Goal: Task Accomplishment & Management: Complete application form

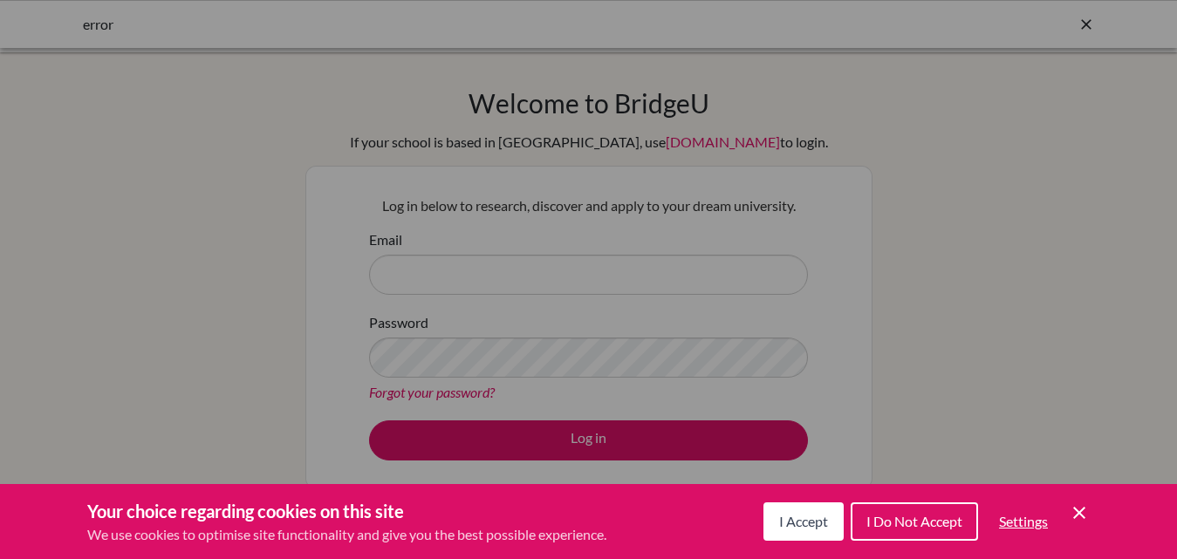
click at [1078, 511] on icon "Save and close" at bounding box center [1079, 513] width 12 height 12
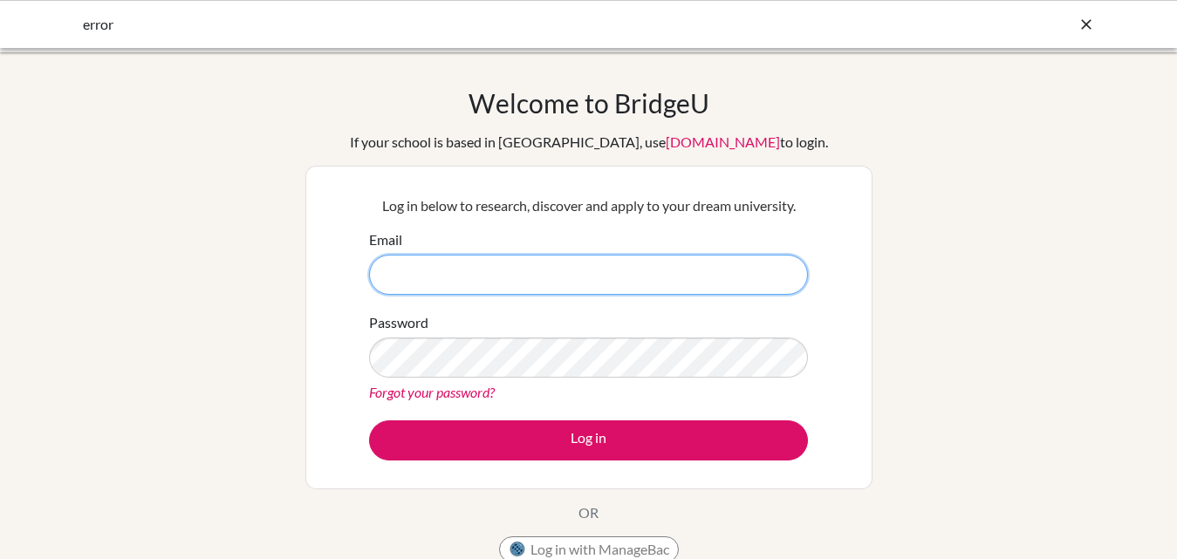
click at [428, 286] on input "Email" at bounding box center [588, 275] width 439 height 40
type input "harikishors@sxc.edu.np"
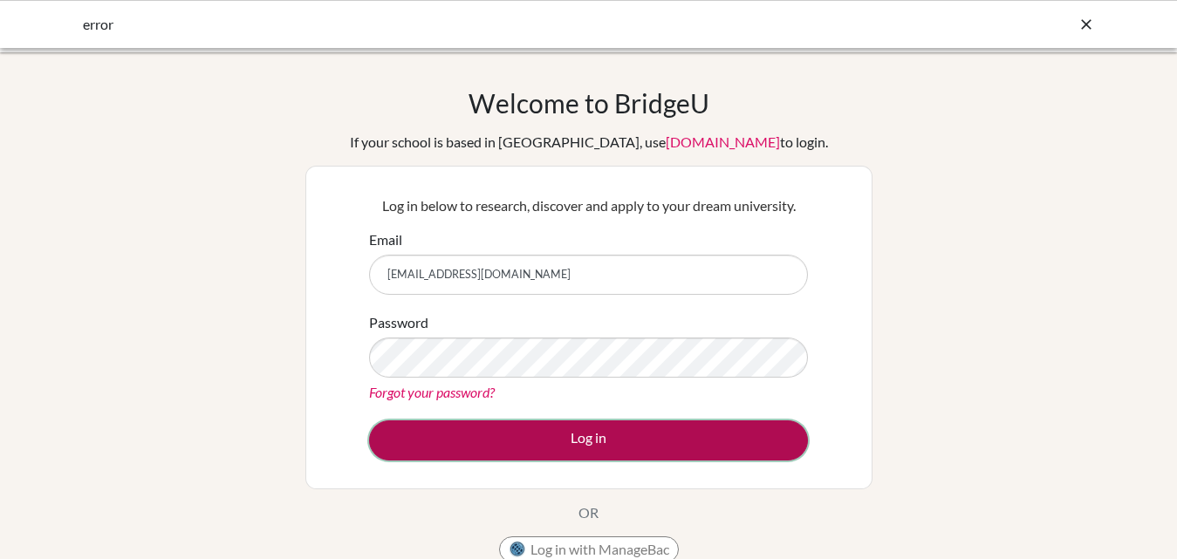
click at [614, 437] on button "Log in" at bounding box center [588, 441] width 439 height 40
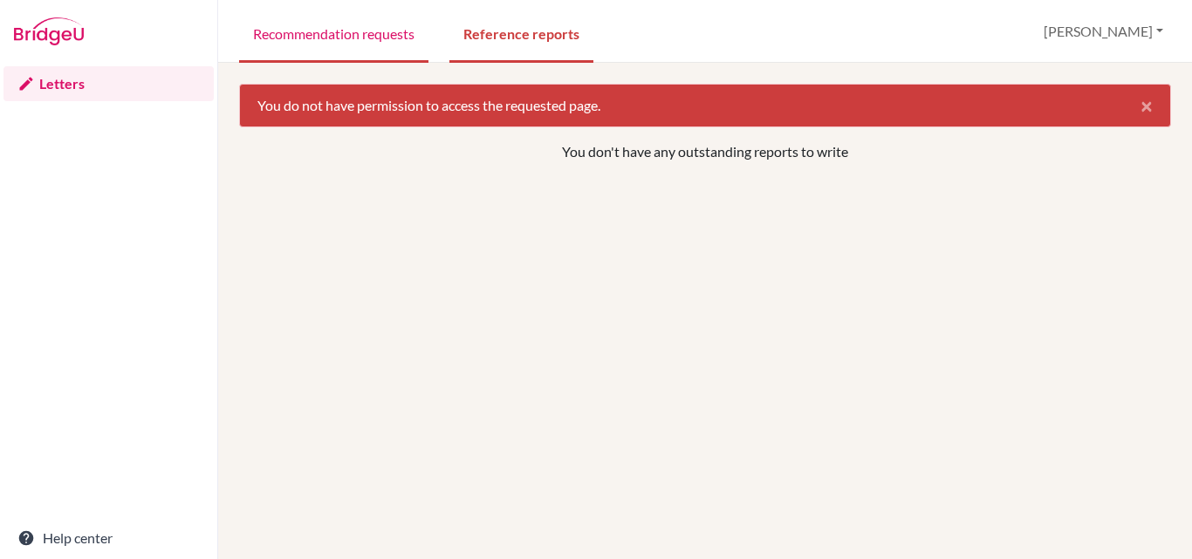
click at [366, 37] on link "Recommendation requests" at bounding box center [333, 33] width 189 height 60
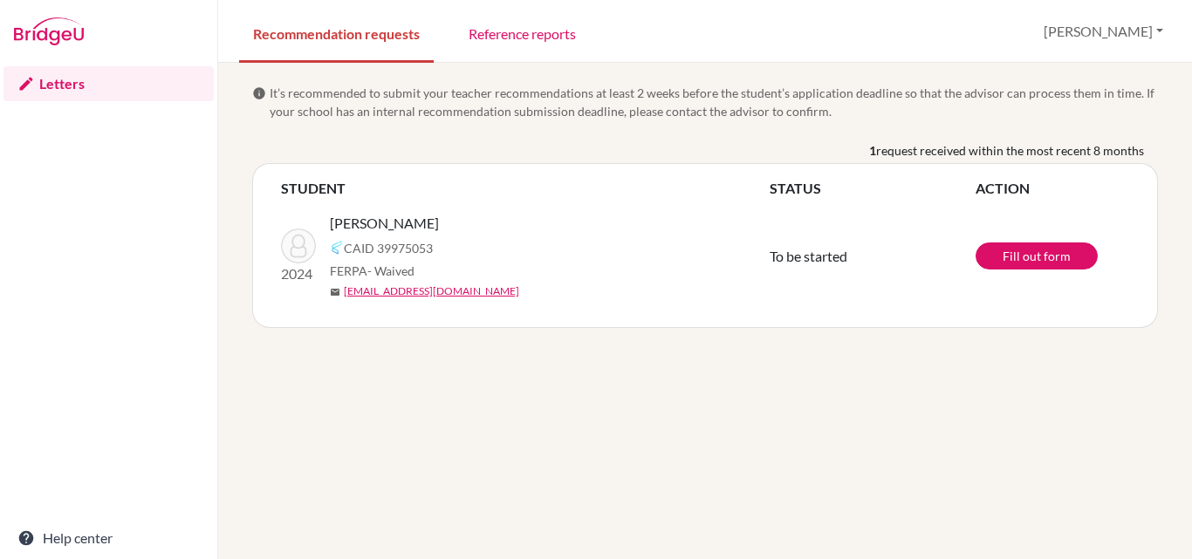
click at [64, 83] on link "Letters" at bounding box center [108, 83] width 210 height 35
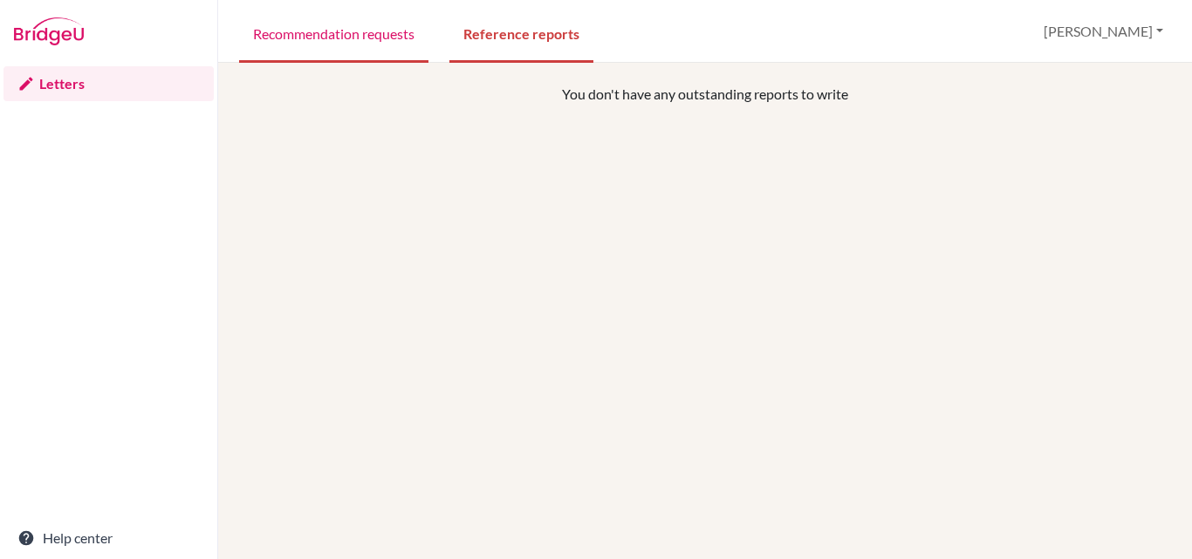
click at [339, 37] on link "Recommendation requests" at bounding box center [333, 33] width 189 height 60
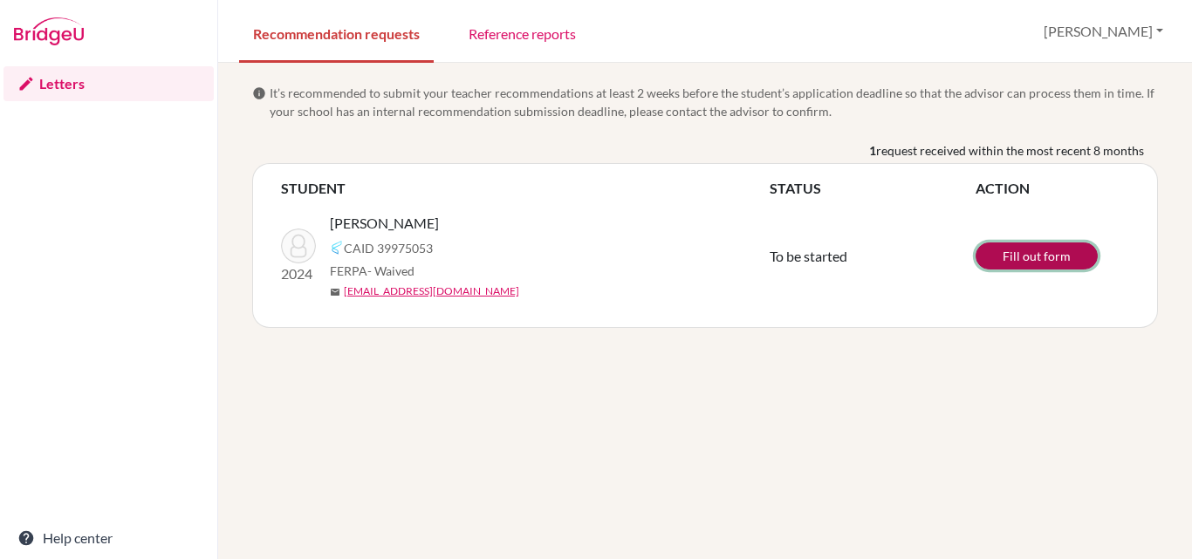
click at [1041, 259] on link "Fill out form" at bounding box center [1037, 256] width 122 height 27
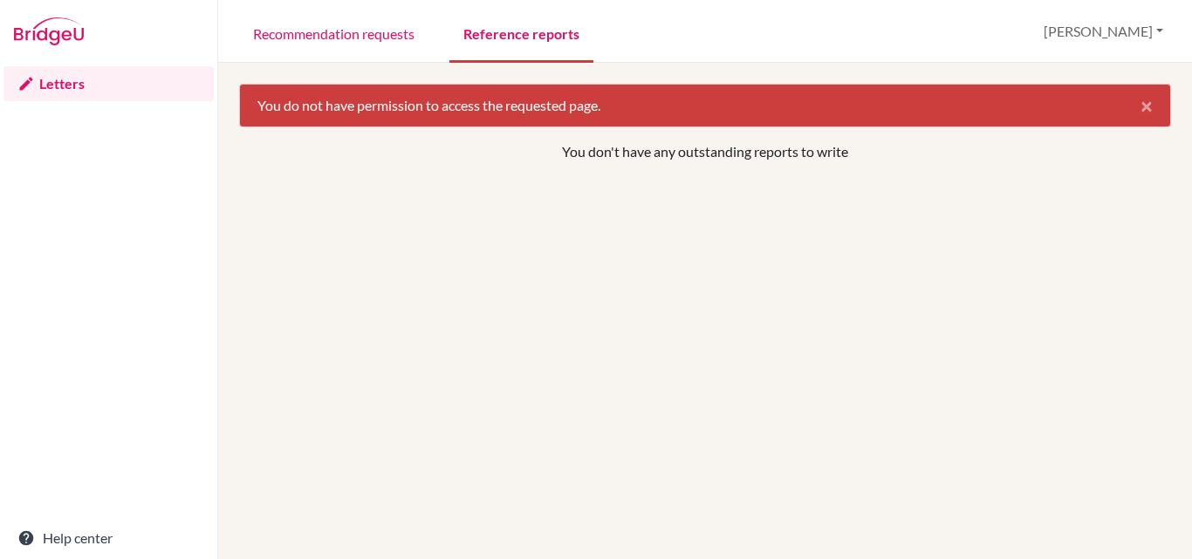
click at [546, 34] on link "Reference reports" at bounding box center [521, 33] width 144 height 60
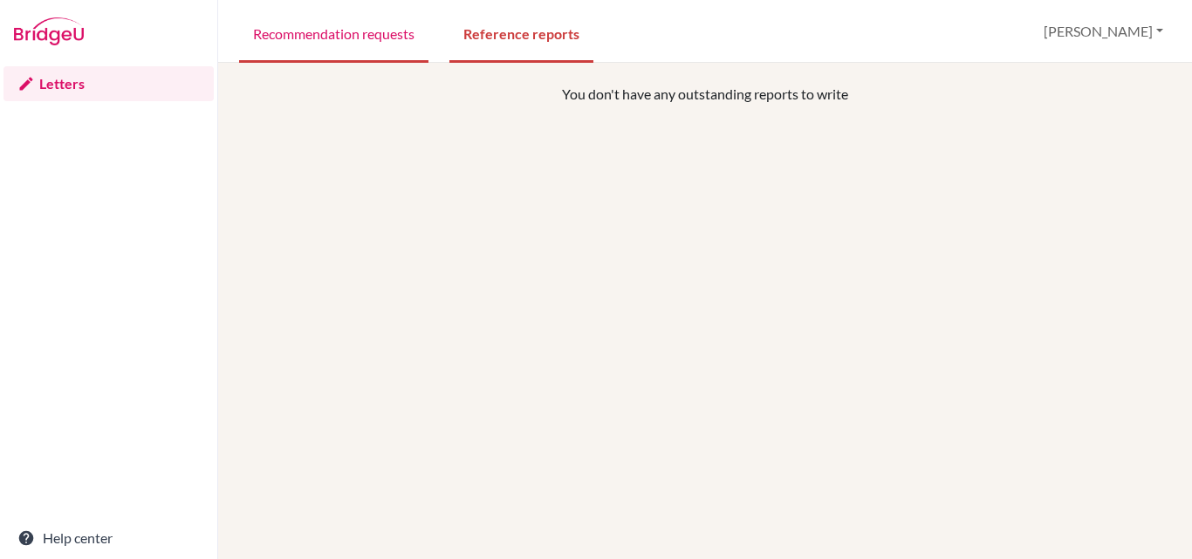
click at [334, 37] on link "Recommendation requests" at bounding box center [333, 33] width 189 height 60
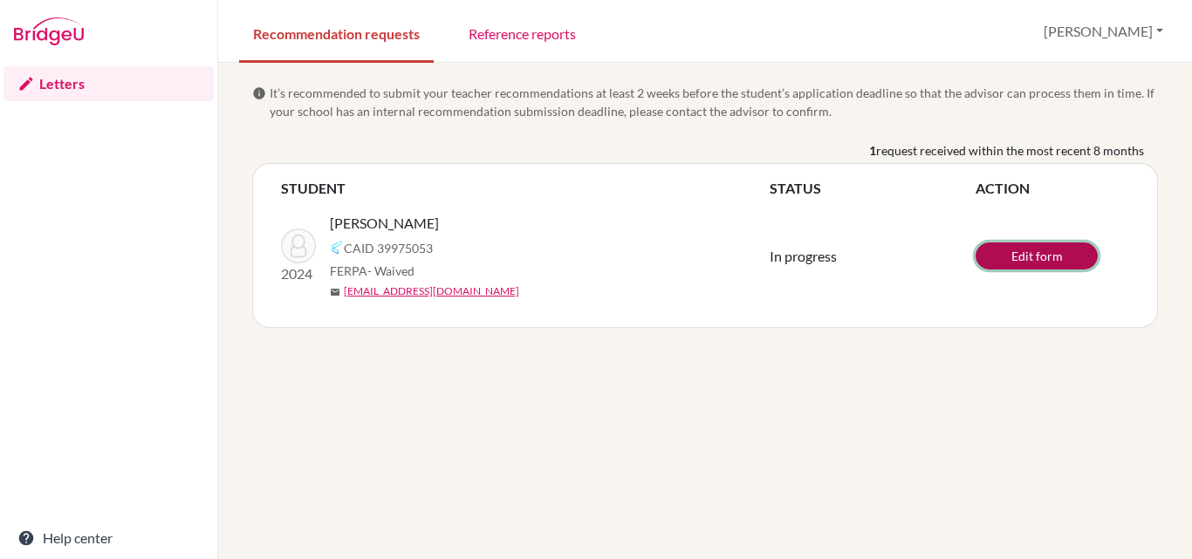
click at [1052, 257] on link "Edit form" at bounding box center [1037, 256] width 122 height 27
click at [1038, 252] on link "View/Edit form" at bounding box center [1037, 254] width 122 height 27
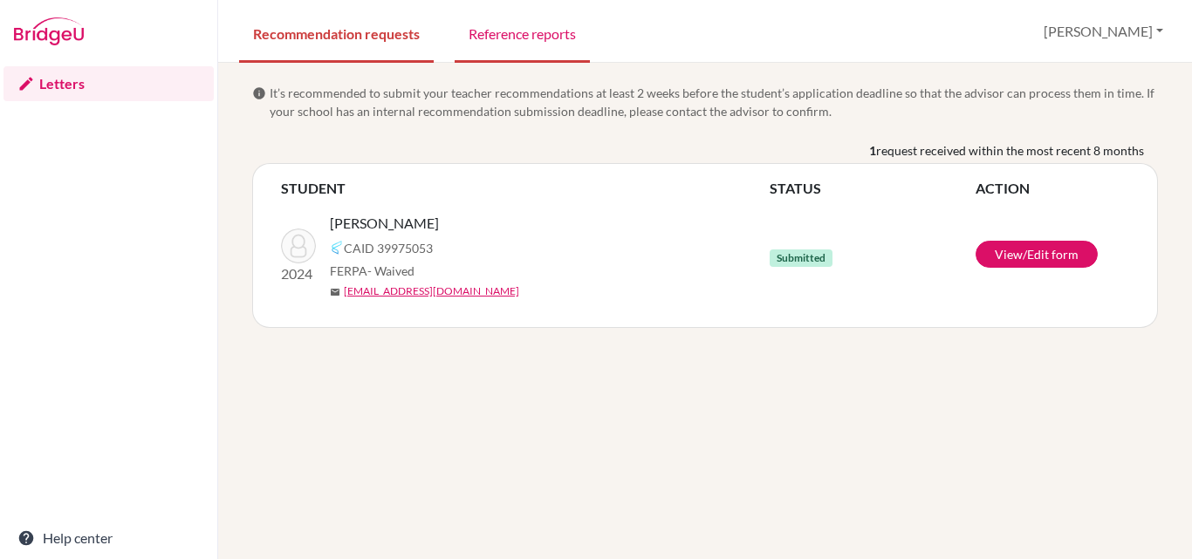
click at [550, 38] on link "Reference reports" at bounding box center [522, 33] width 135 height 60
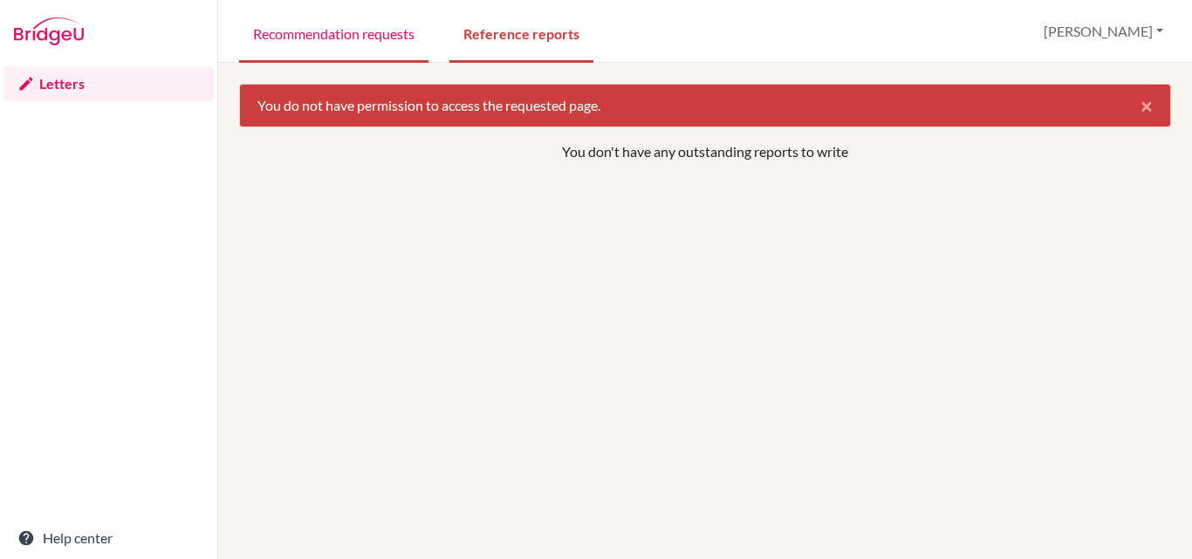
click at [410, 41] on link "Recommendation requests" at bounding box center [333, 33] width 189 height 60
